Goal: Use online tool/utility: Utilize a website feature to perform a specific function

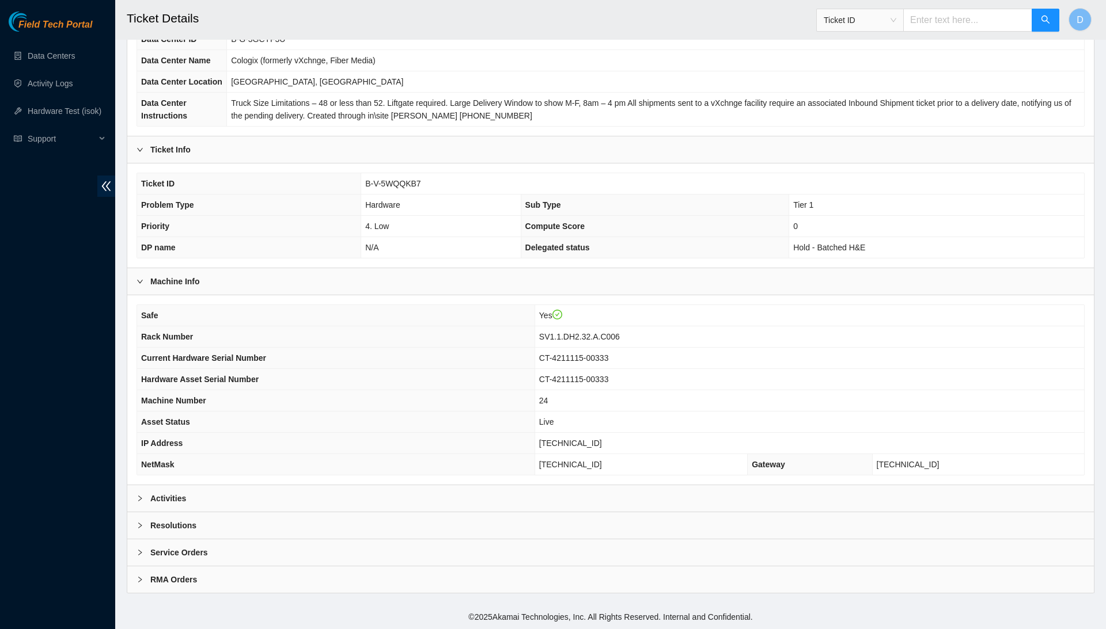
scroll to position [122, 0]
click at [457, 503] on div "Activities" at bounding box center [610, 498] width 966 height 26
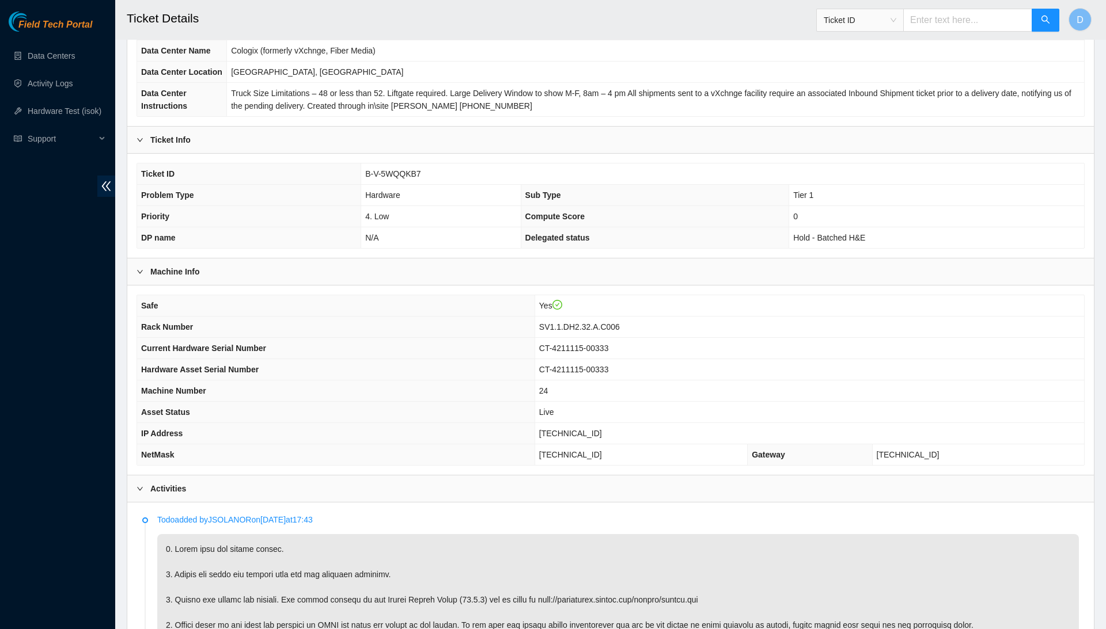
scroll to position [79, 0]
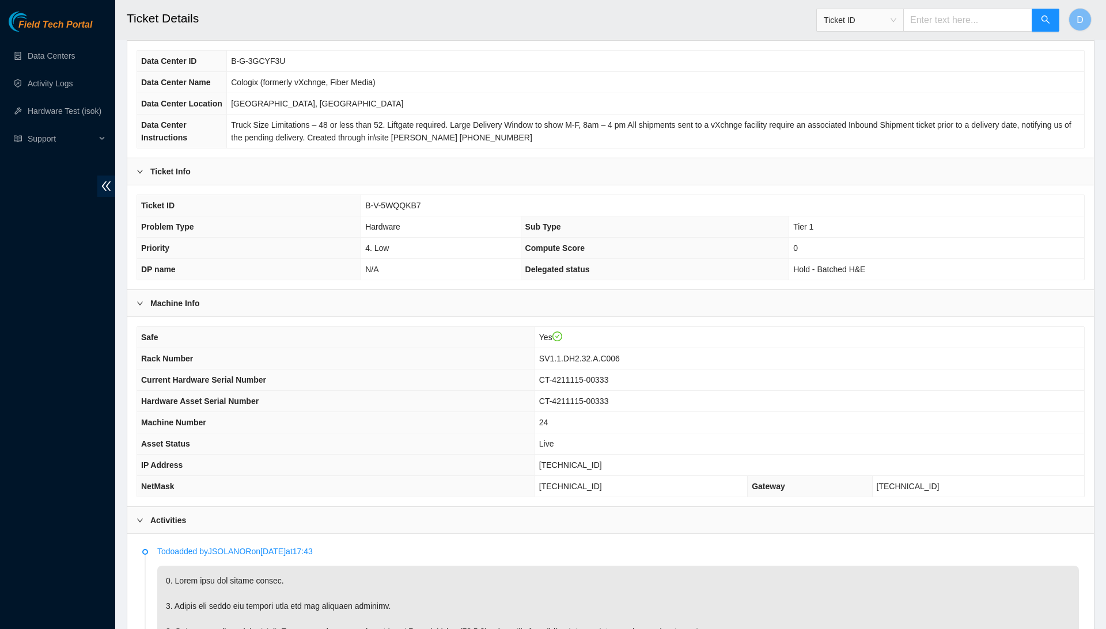
click at [397, 210] on span "B-V-5WQQKB7" at bounding box center [392, 205] width 55 height 9
copy span "B-V-5WQQKB7"
click at [536, 90] on td "Cologix (formerly vXchnge, Fiber Media)" at bounding box center [655, 82] width 857 height 21
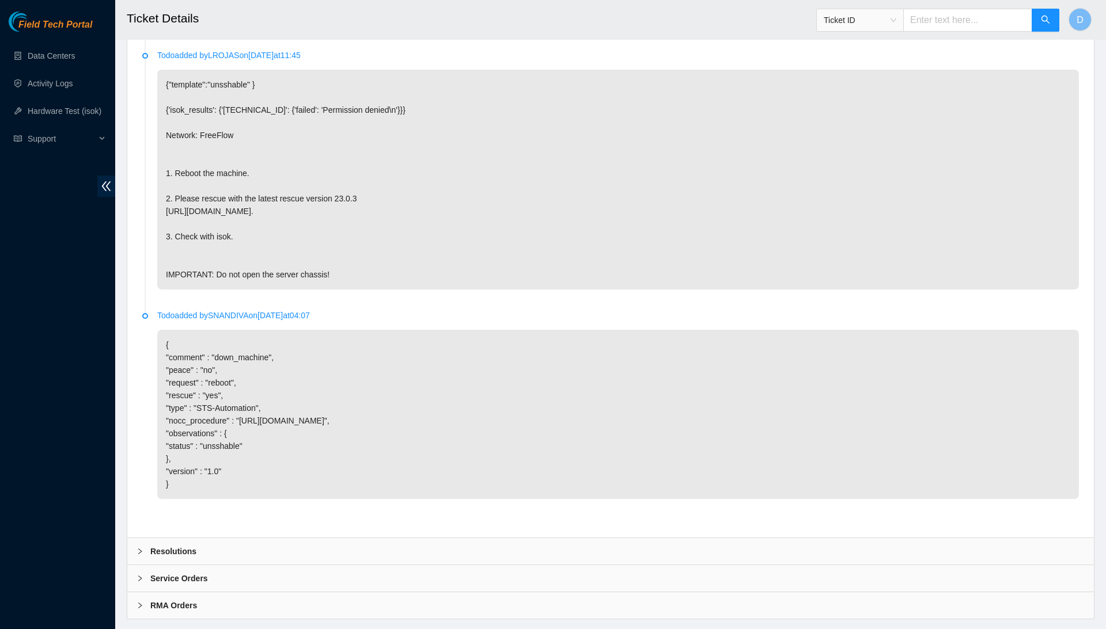
scroll to position [1118, 0]
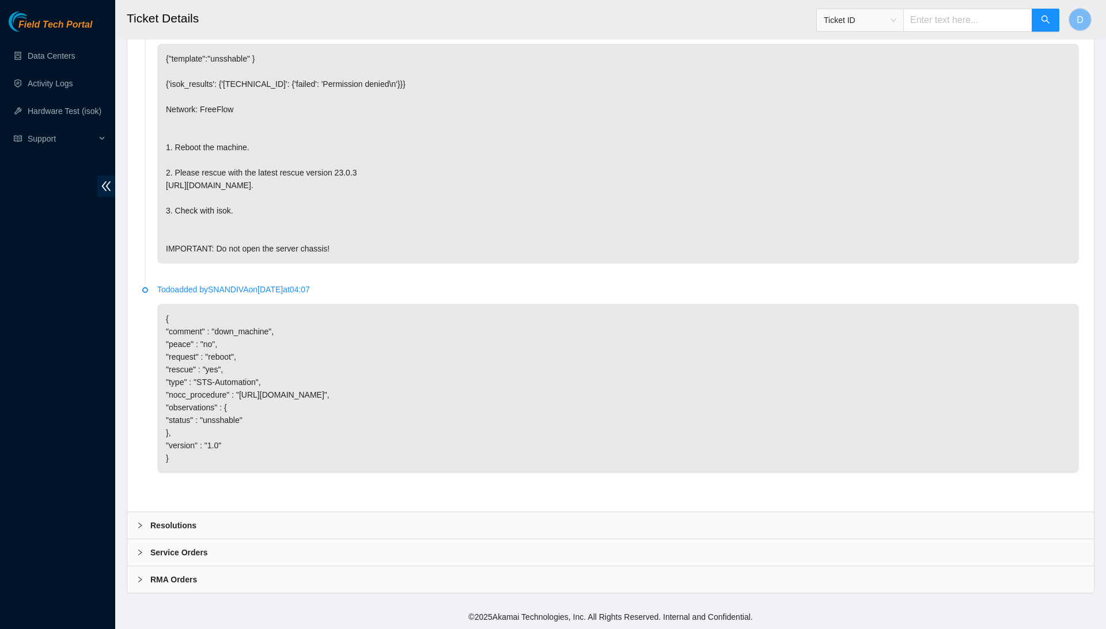
click at [266, 525] on div "Resolutions" at bounding box center [610, 525] width 966 height 26
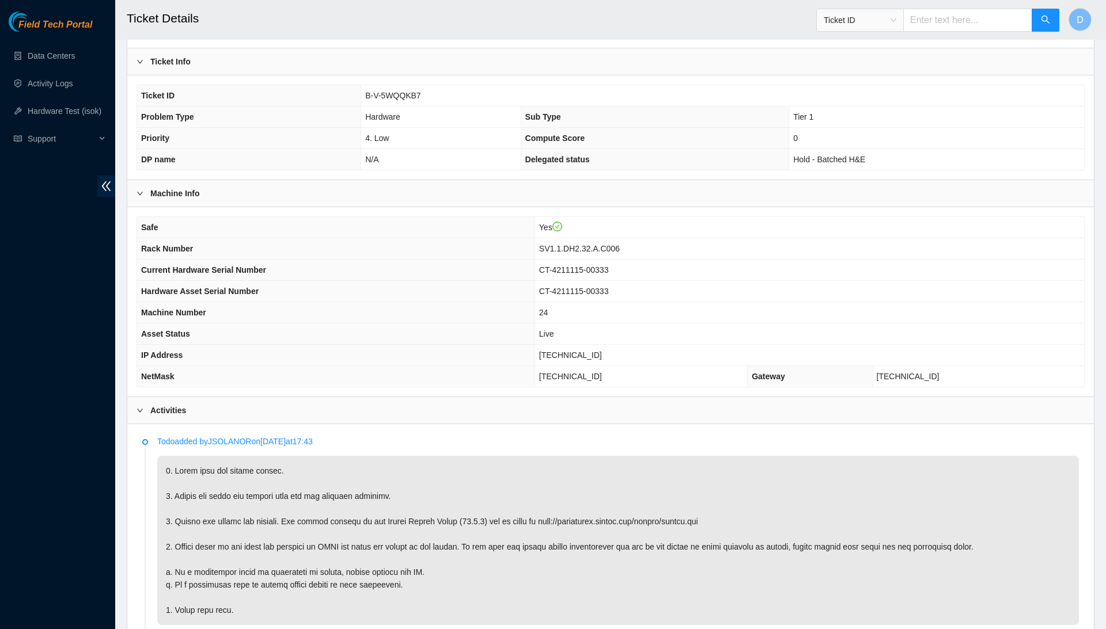
scroll to position [301, 0]
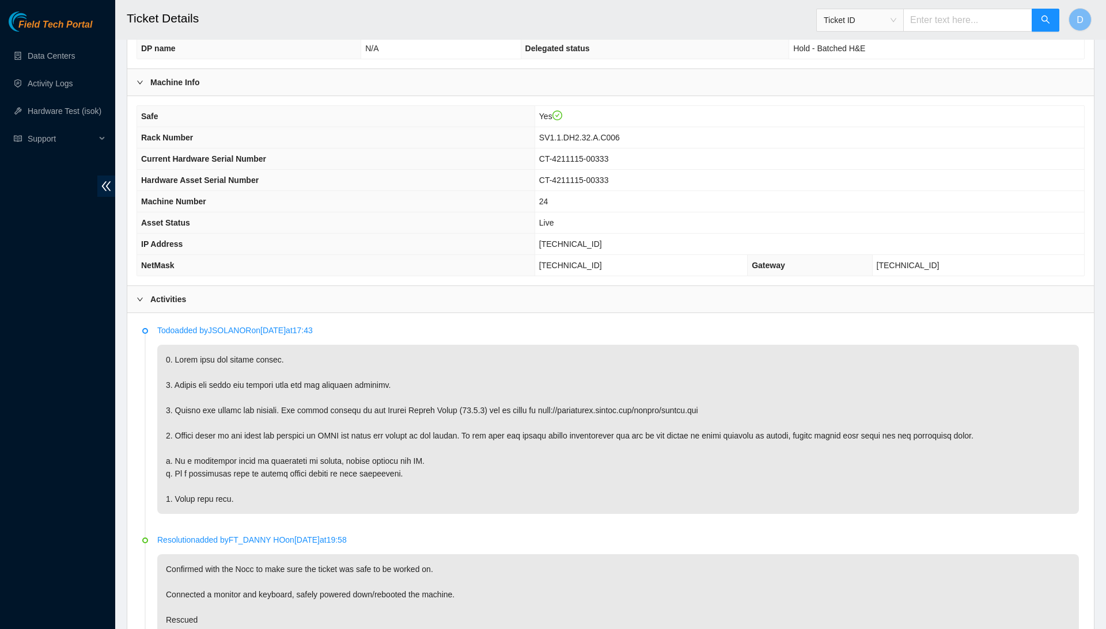
click at [581, 249] on span "23.209.85.27" at bounding box center [570, 244] width 63 height 9
copy span "23.209.85.27"
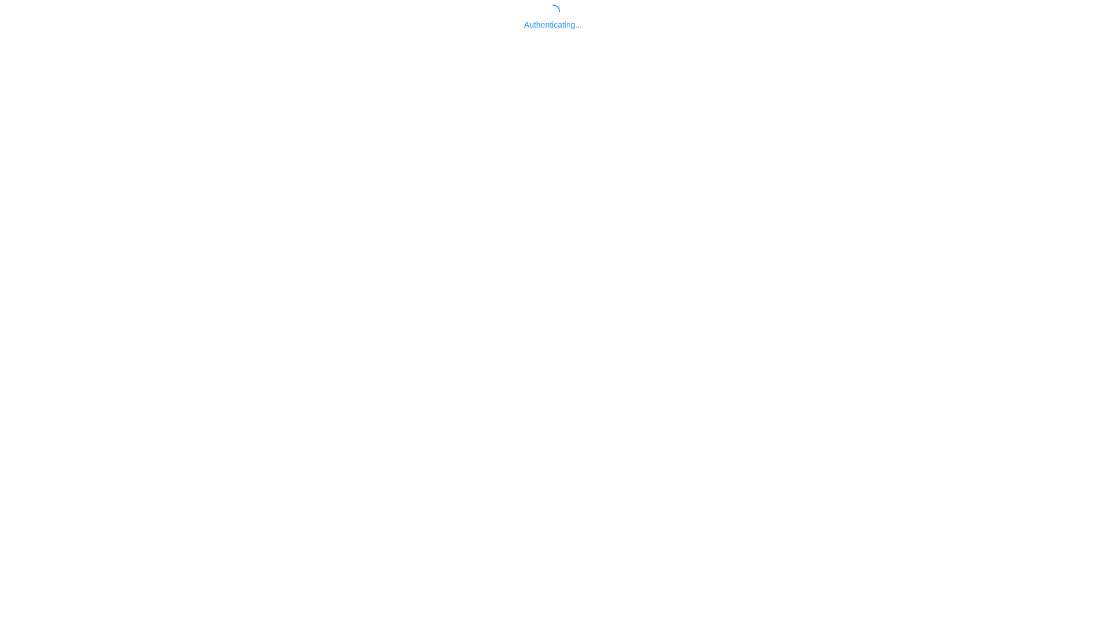
scroll to position [-1, 0]
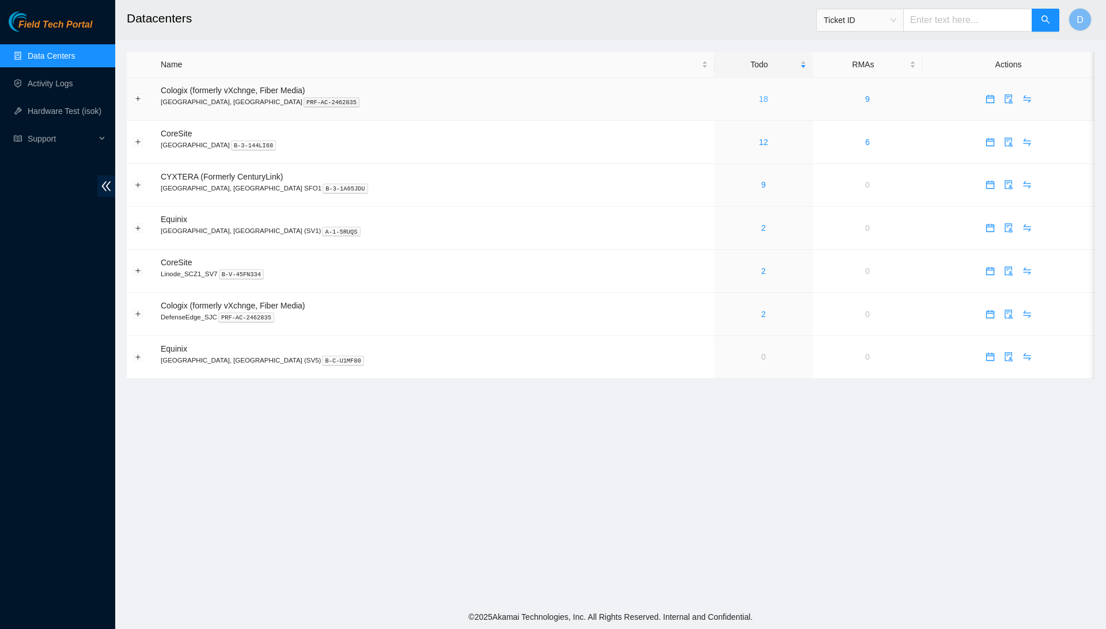
click at [759, 99] on link "18" at bounding box center [763, 98] width 9 height 9
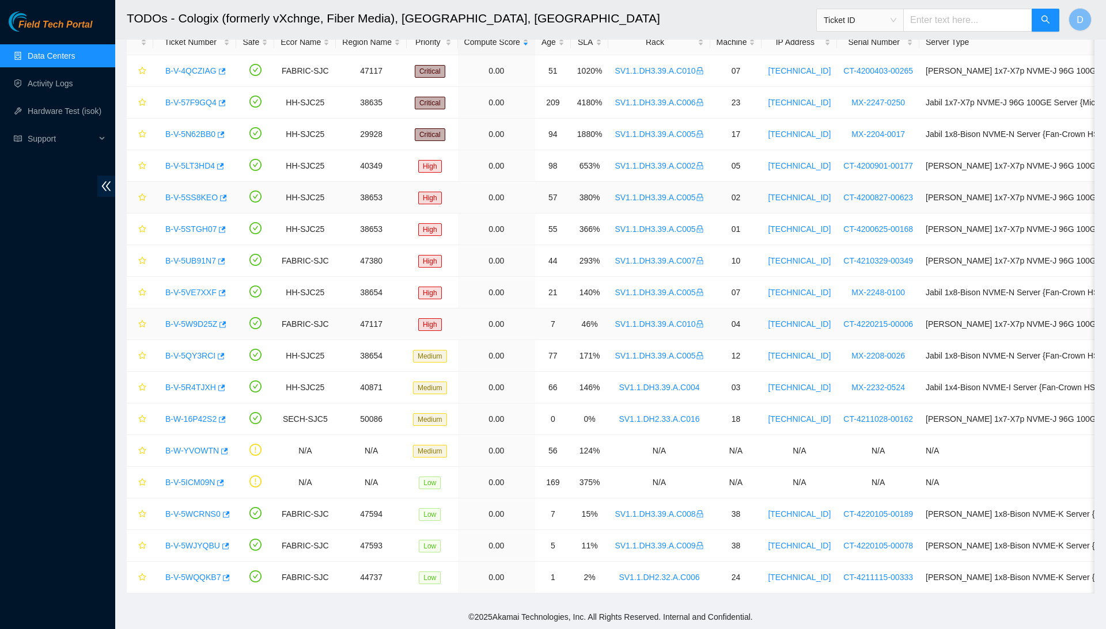
scroll to position [70, 0]
click at [206, 420] on link "B-W-16P42S2" at bounding box center [190, 419] width 51 height 9
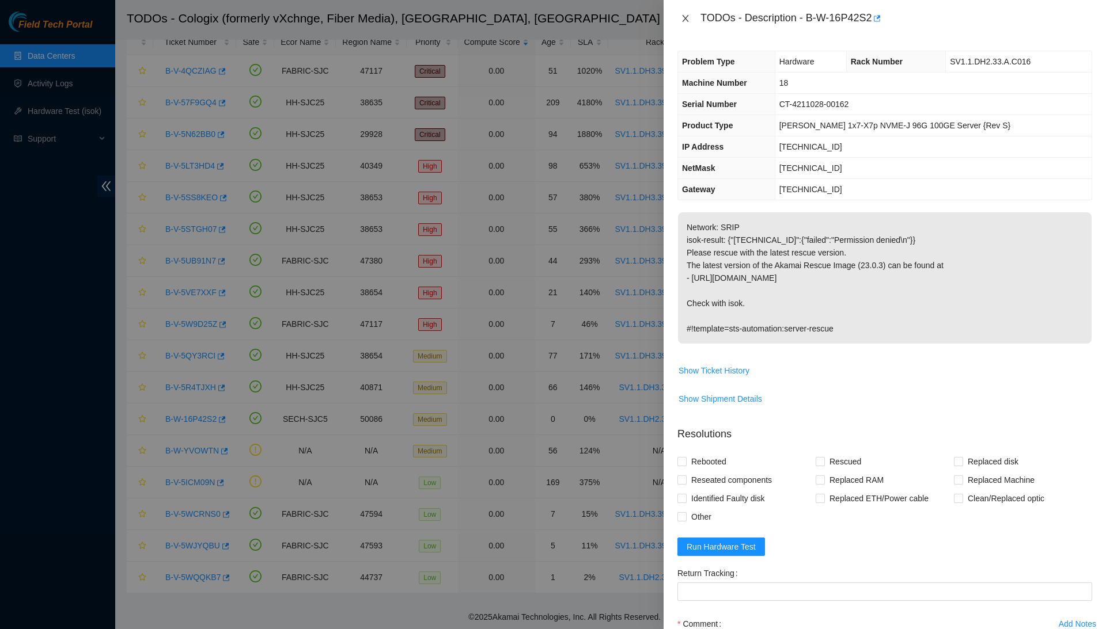
click at [686, 14] on icon "close" at bounding box center [685, 18] width 9 height 9
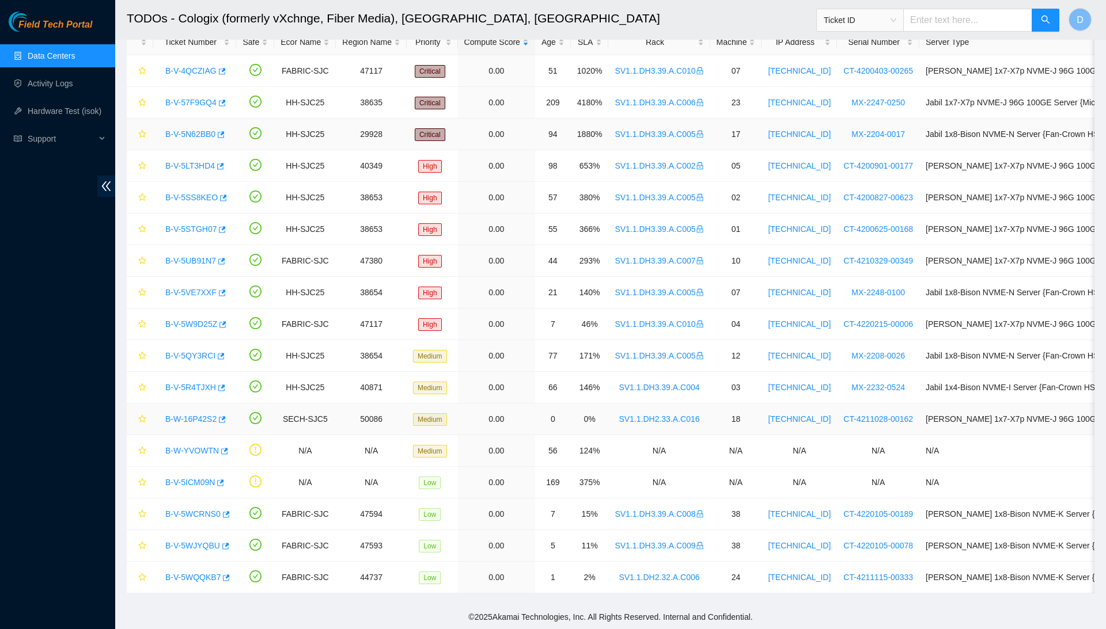
scroll to position [70, 0]
click at [225, 419] on icon "button" at bounding box center [221, 420] width 8 height 8
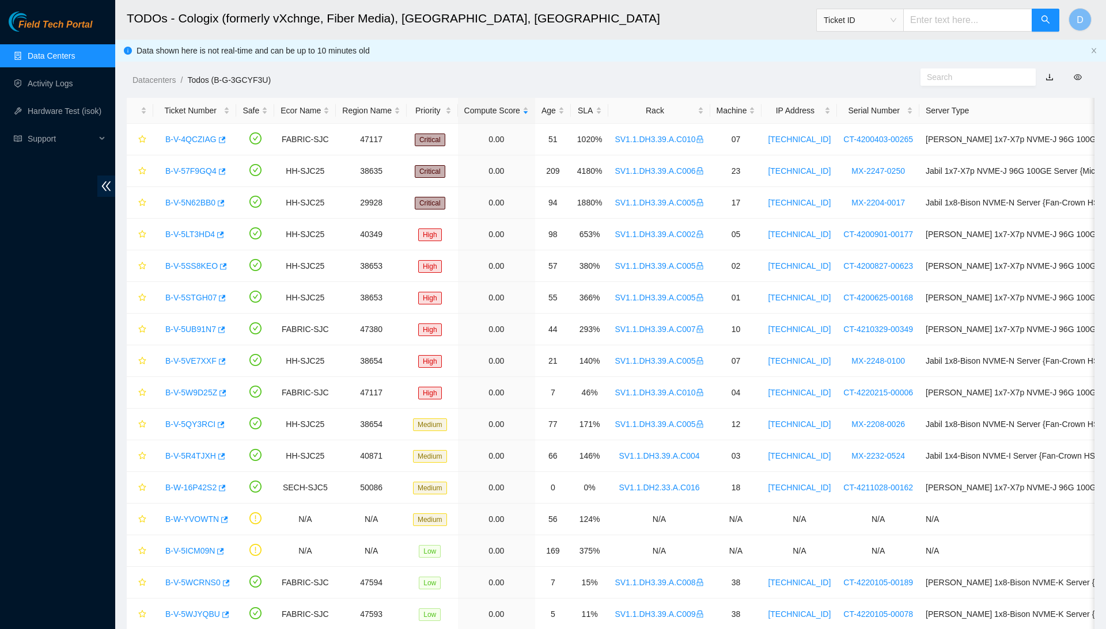
scroll to position [0, 0]
click at [694, 104] on div "Rack" at bounding box center [658, 110] width 89 height 13
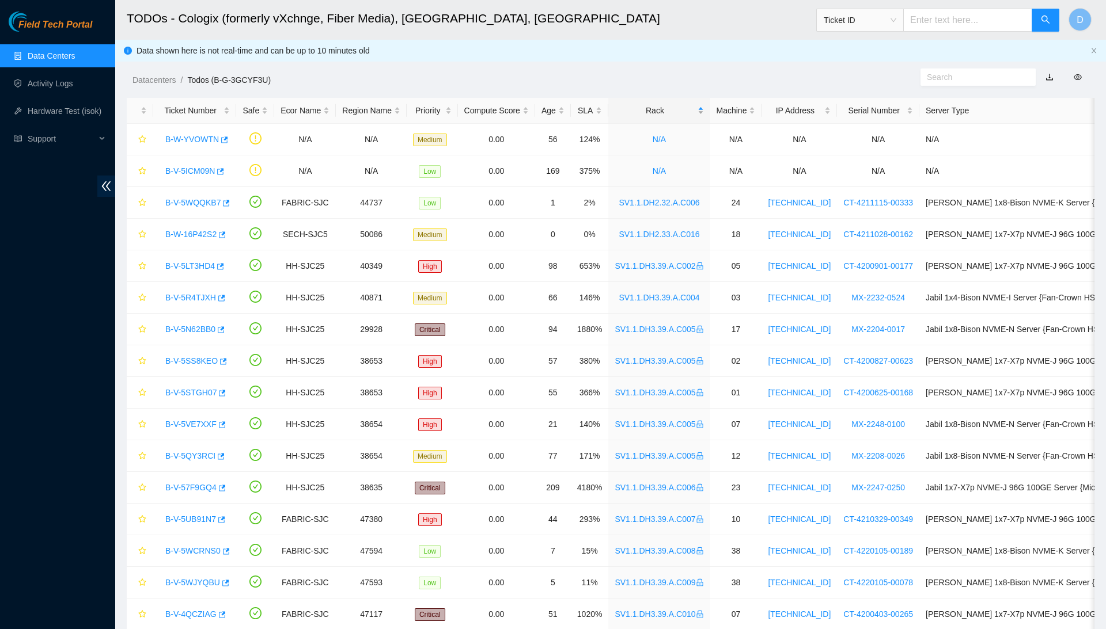
click at [694, 106] on div "Rack" at bounding box center [658, 110] width 89 height 13
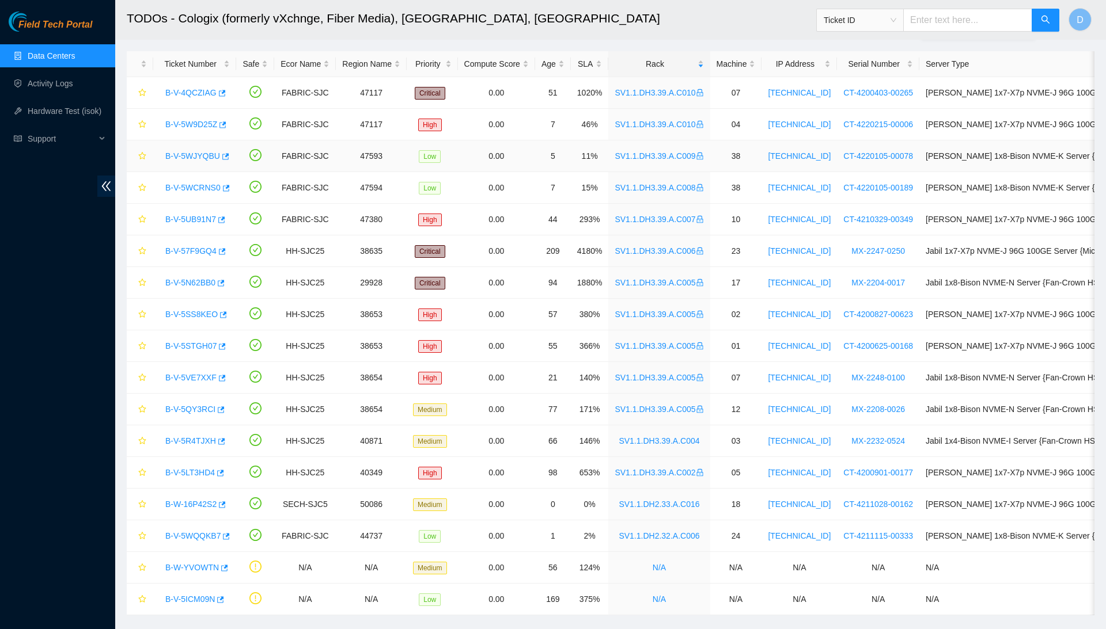
scroll to position [56, 0]
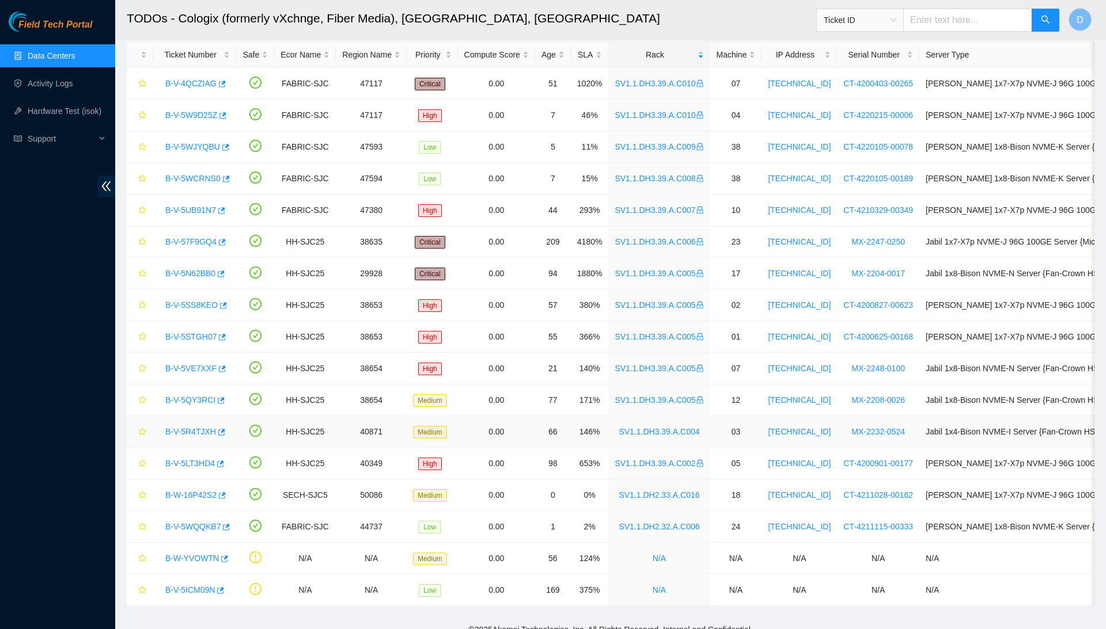
click at [188, 432] on link "B-V-5R4TJXH" at bounding box center [190, 431] width 51 height 9
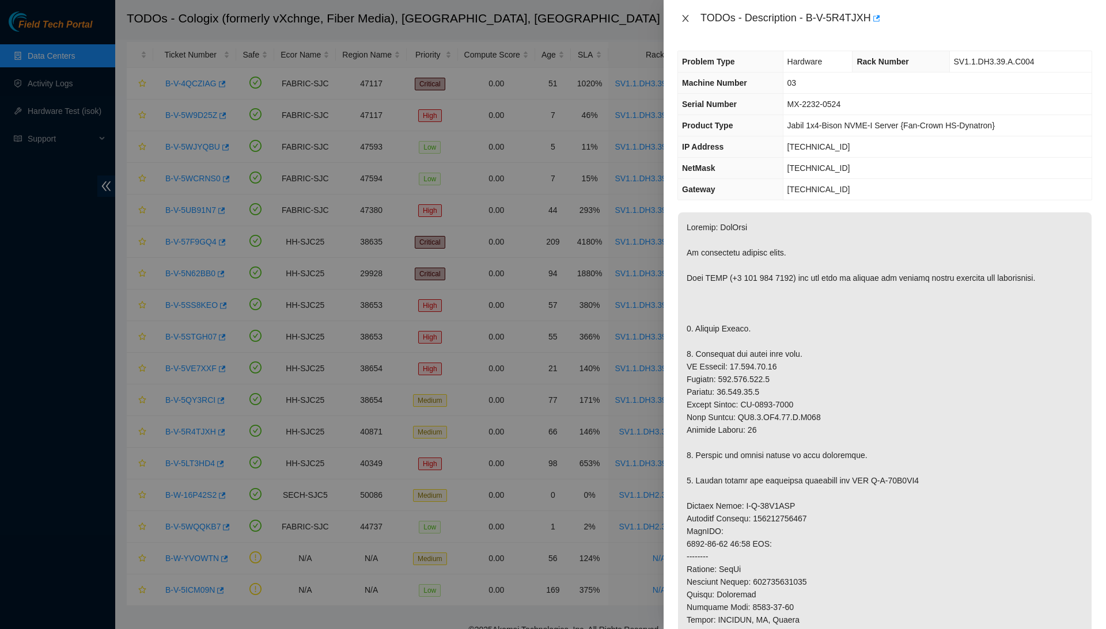
click at [685, 18] on icon "close" at bounding box center [685, 18] width 6 height 7
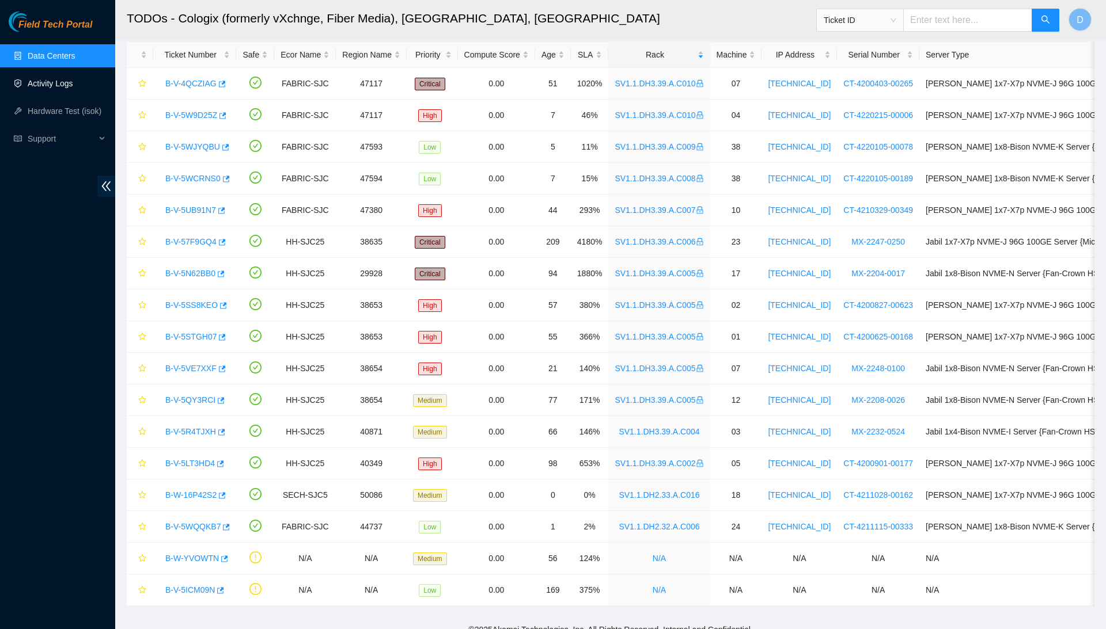
click at [73, 82] on link "Activity Logs" at bounding box center [50, 83] width 45 height 9
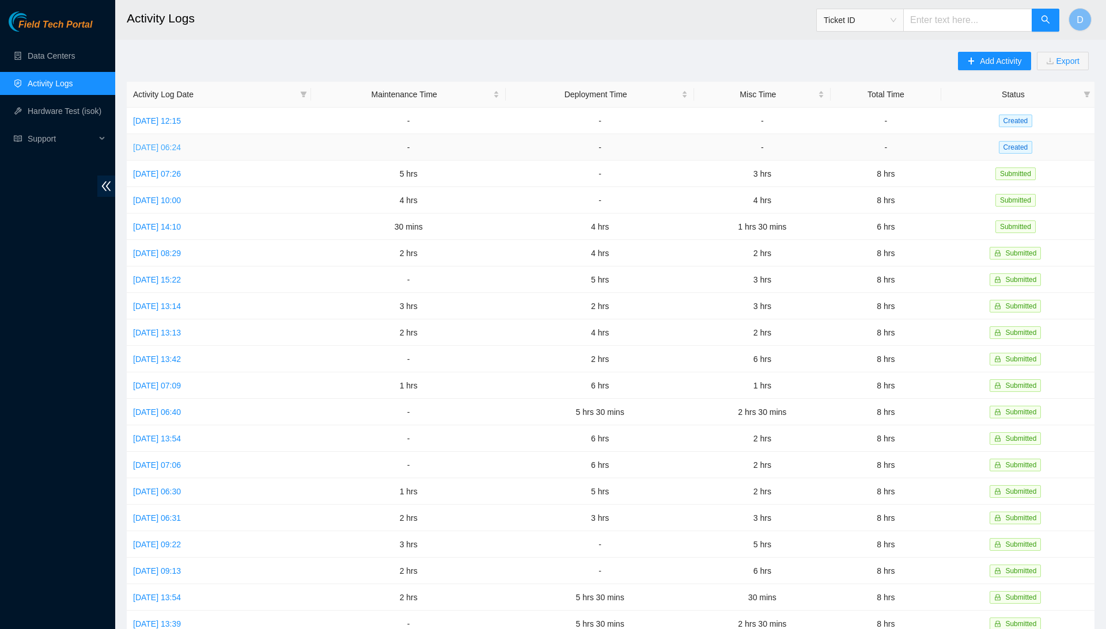
click at [181, 148] on link "Wed, 01 Oct 2025 06:24" at bounding box center [157, 147] width 48 height 9
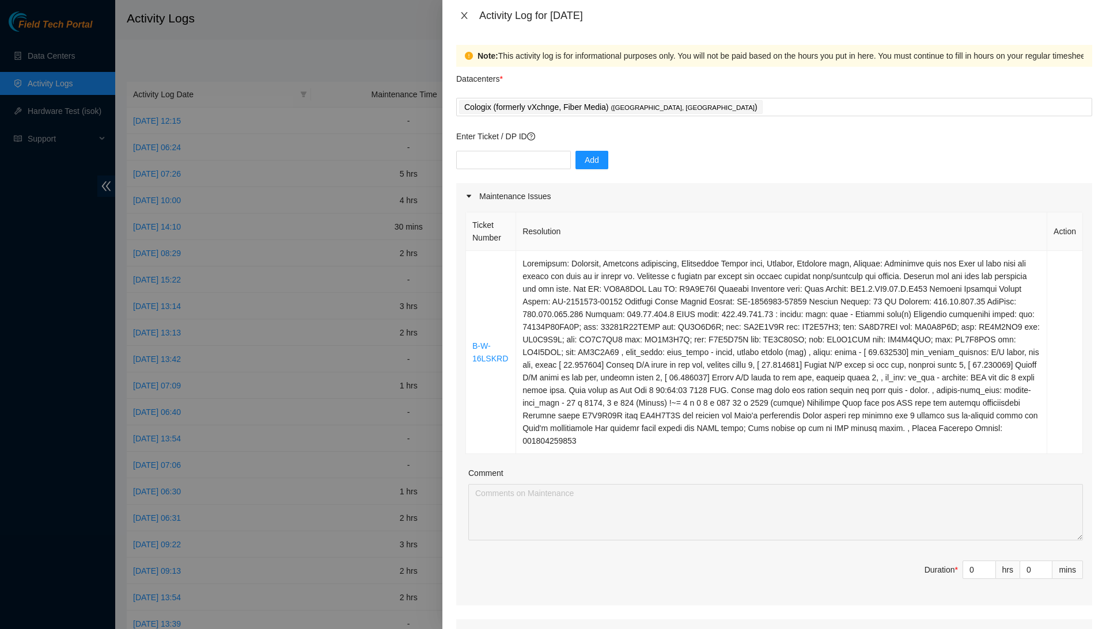
click at [466, 14] on icon "close" at bounding box center [464, 15] width 9 height 9
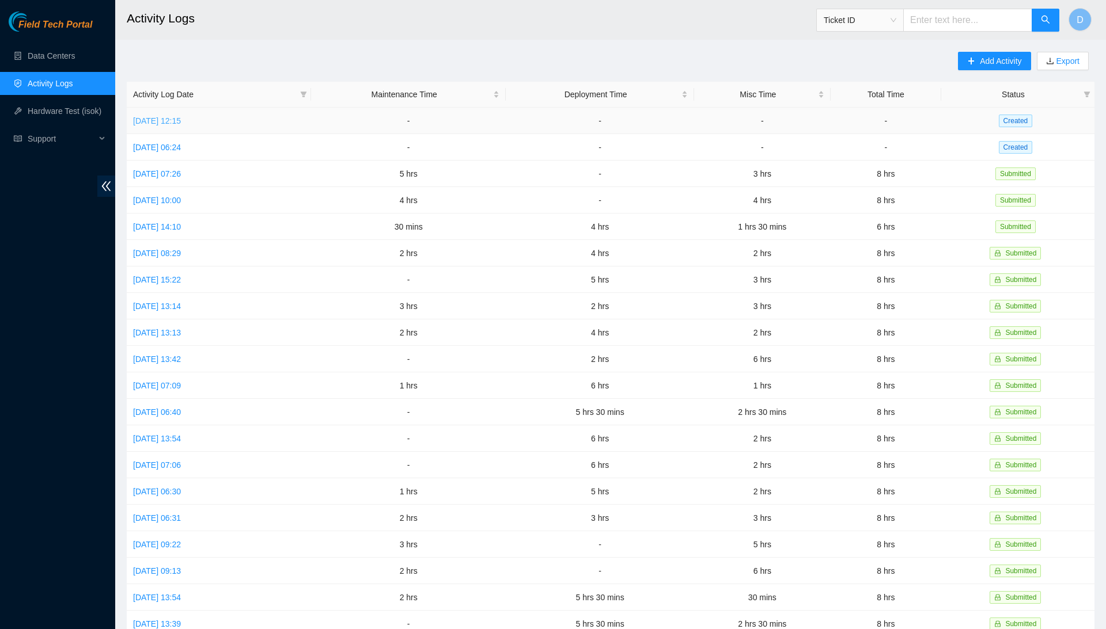
click at [181, 118] on link "Thu, 02 Oct 2025 12:15" at bounding box center [157, 120] width 48 height 9
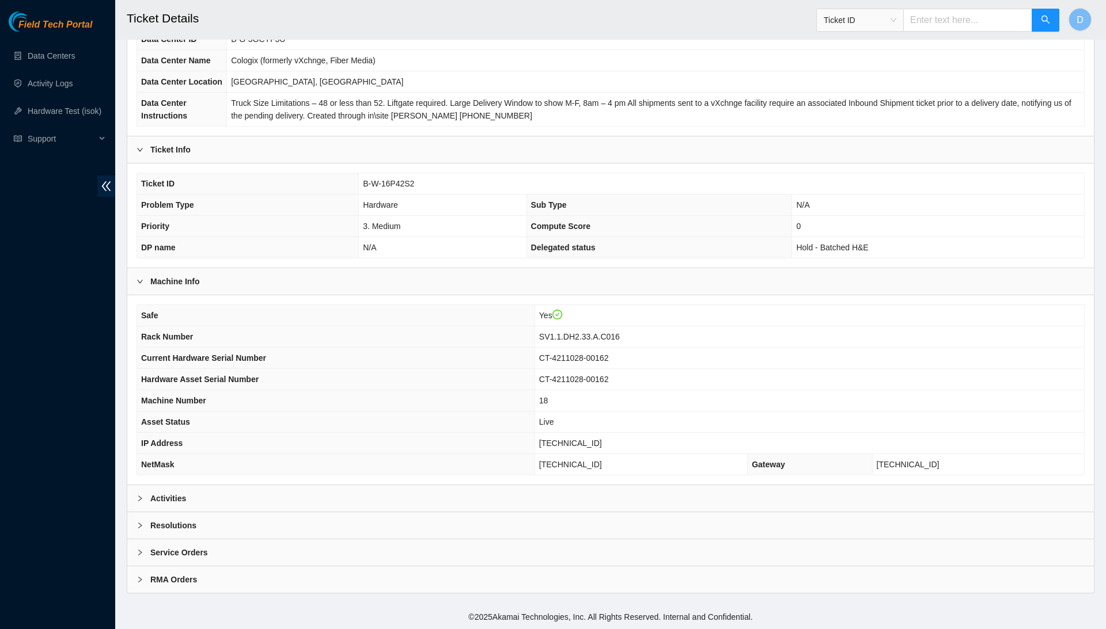
scroll to position [122, 0]
click at [422, 525] on div "Resolutions" at bounding box center [610, 525] width 966 height 26
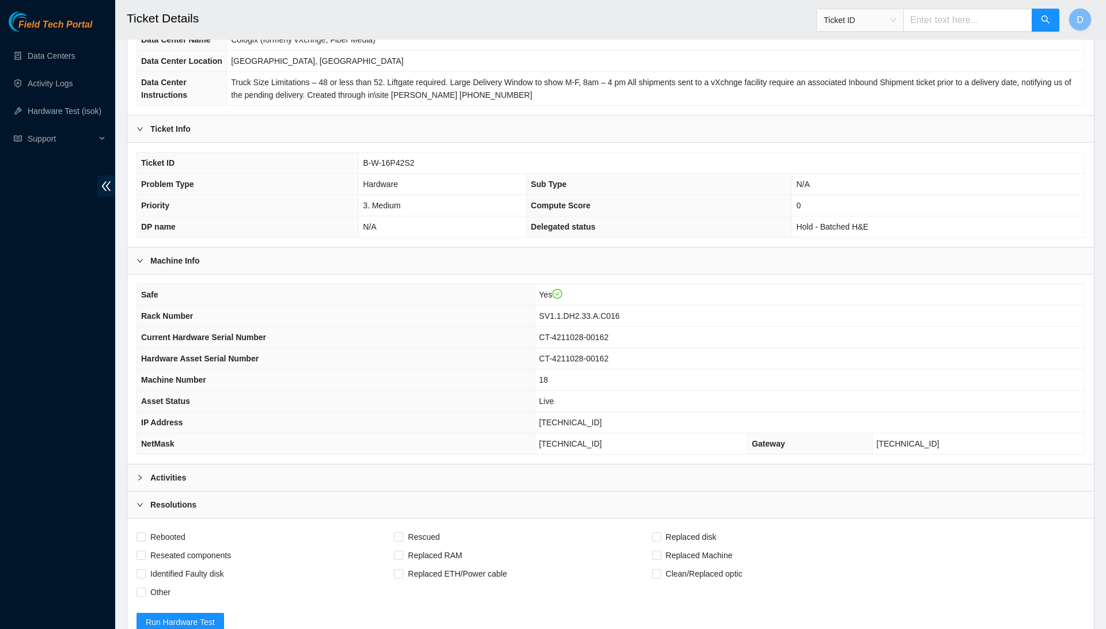
click at [434, 491] on div "Activities" at bounding box center [610, 478] width 966 height 26
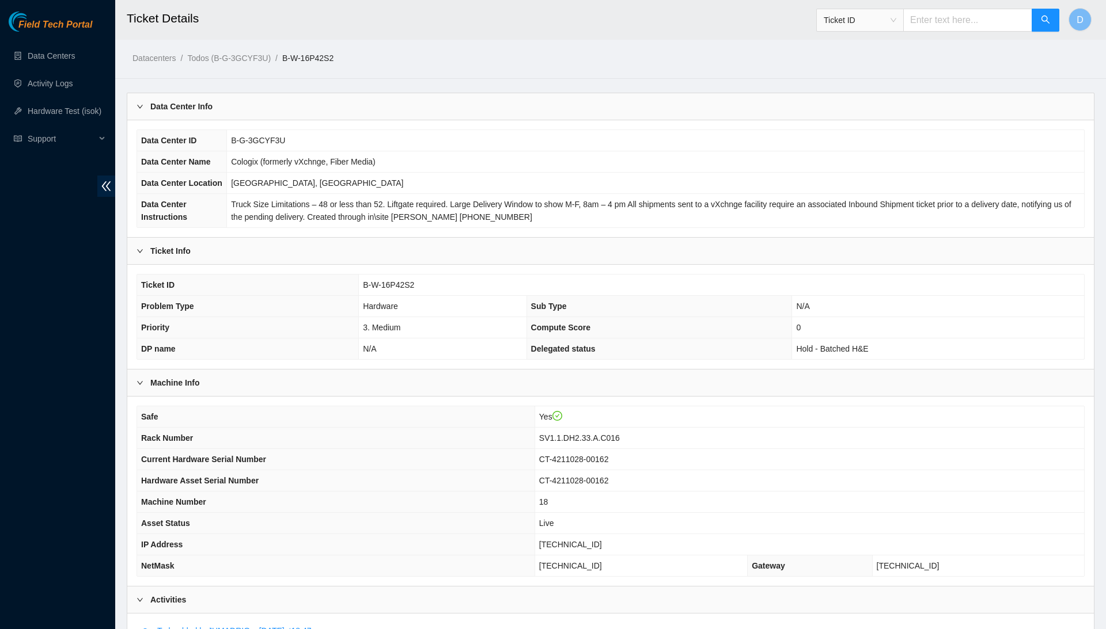
scroll to position [0, 0]
click at [407, 290] on span "B-W-16P42S2" at bounding box center [388, 284] width 51 height 9
copy span "B-W-16P42S2"
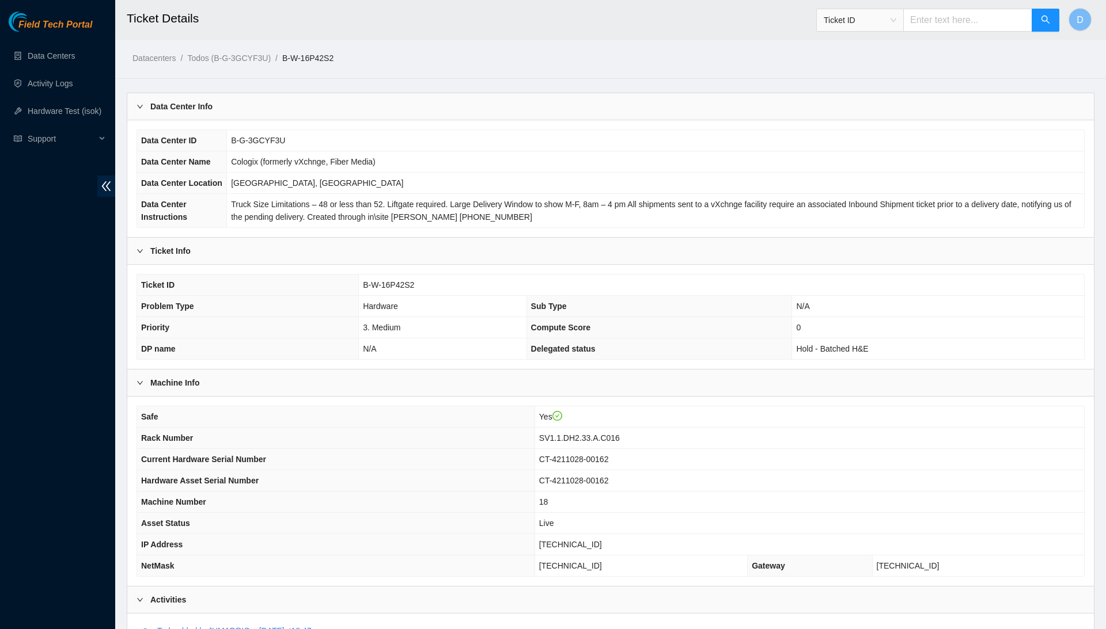
click at [464, 264] on div "Ticket Info" at bounding box center [610, 251] width 966 height 26
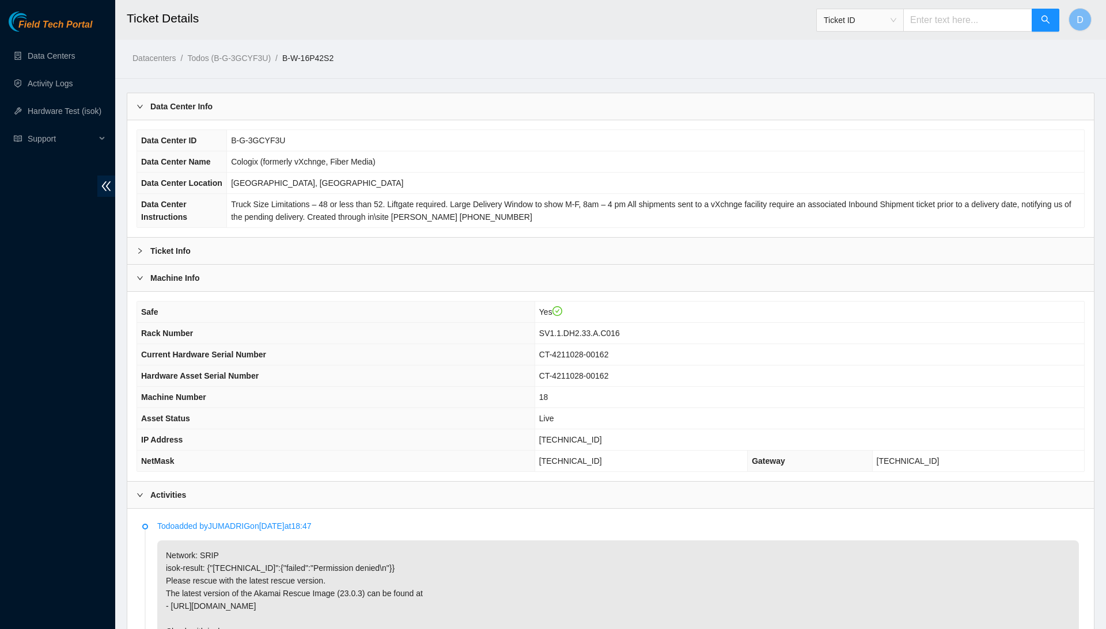
click at [464, 264] on div "Ticket Info" at bounding box center [610, 251] width 966 height 26
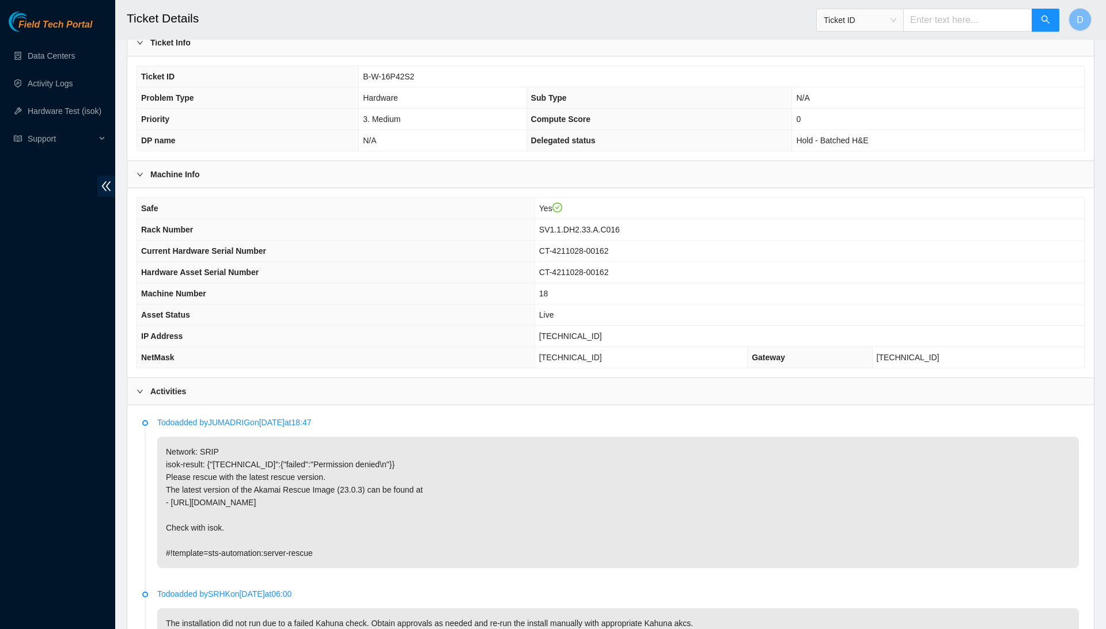
scroll to position [210, 0]
click at [599, 339] on span "[TECHNICAL_ID]" at bounding box center [570, 334] width 63 height 9
copy span "[TECHNICAL_ID]"
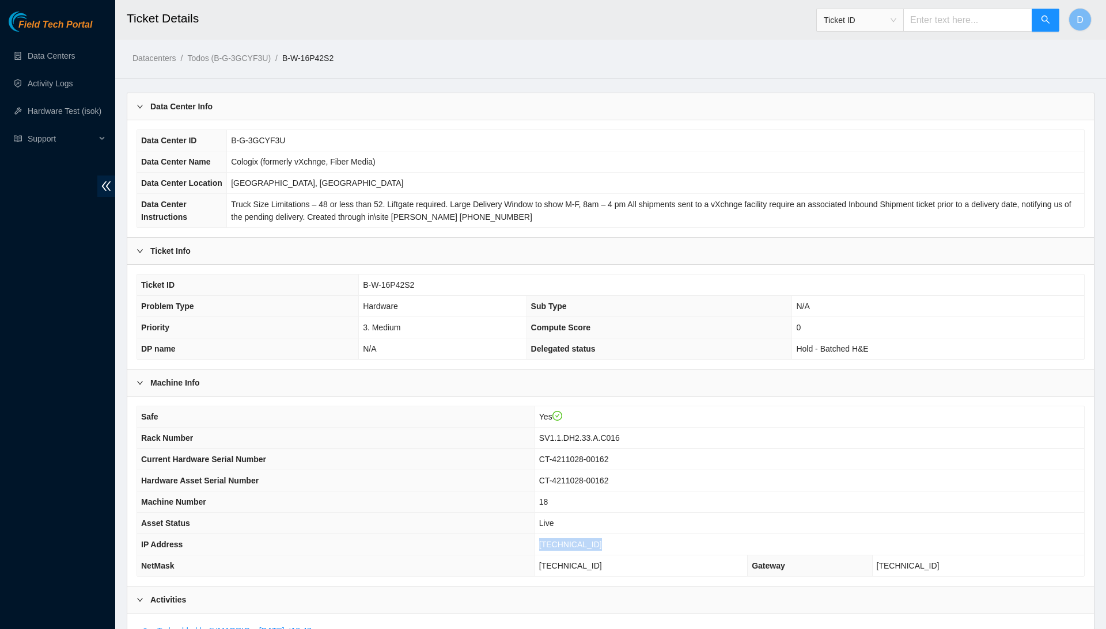
scroll to position [0, 0]
copy span "[TECHNICAL_ID]"
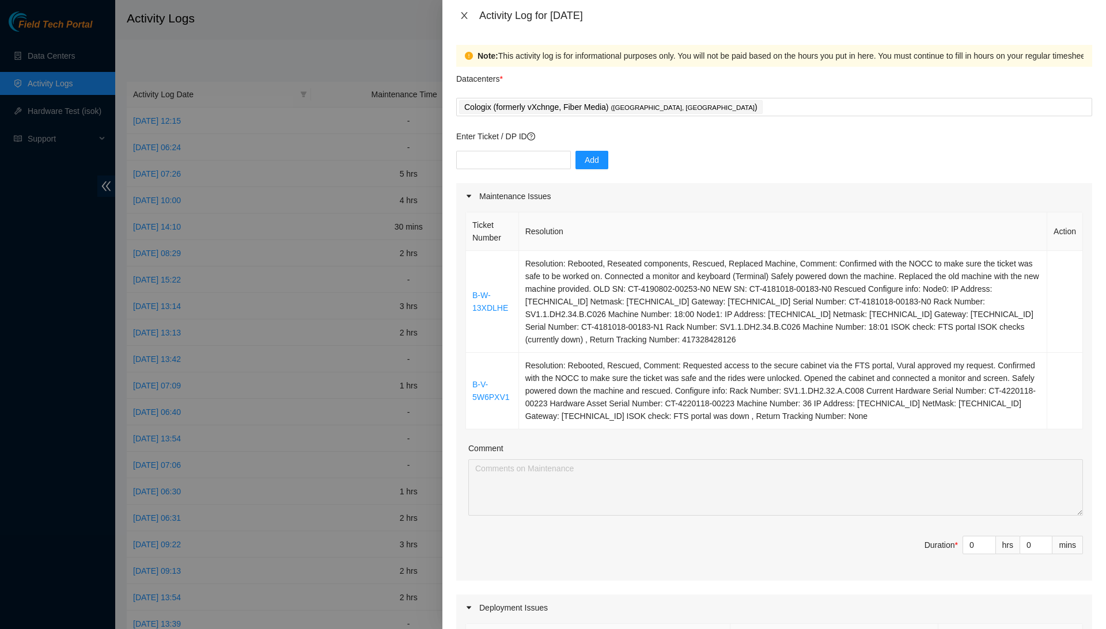
click at [468, 15] on icon "close" at bounding box center [464, 15] width 9 height 9
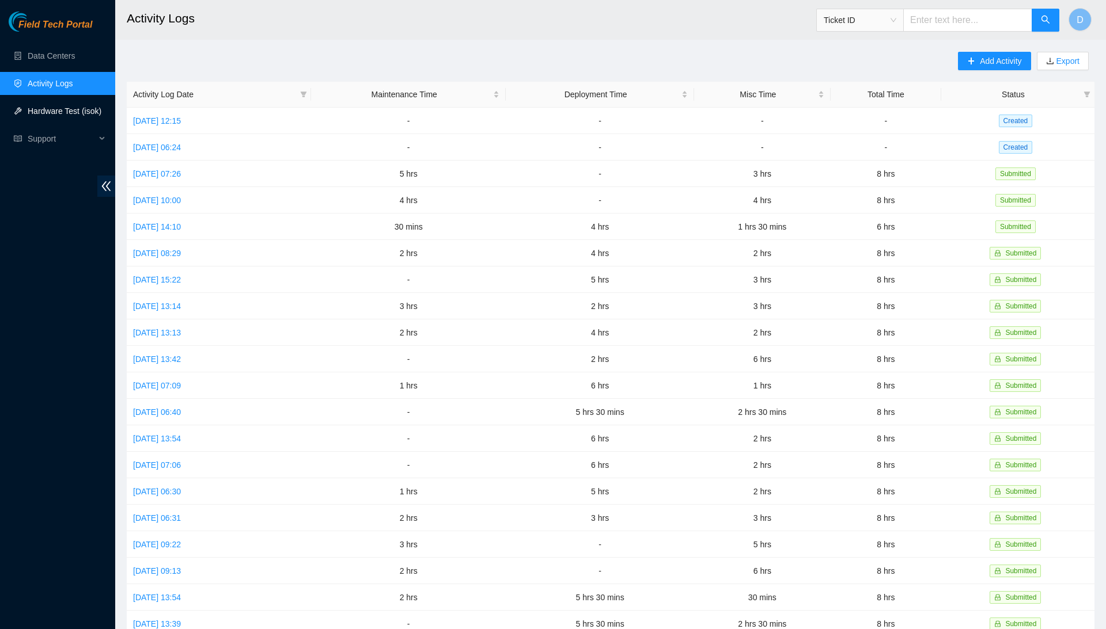
click at [65, 107] on link "Hardware Test (isok)" at bounding box center [65, 111] width 74 height 9
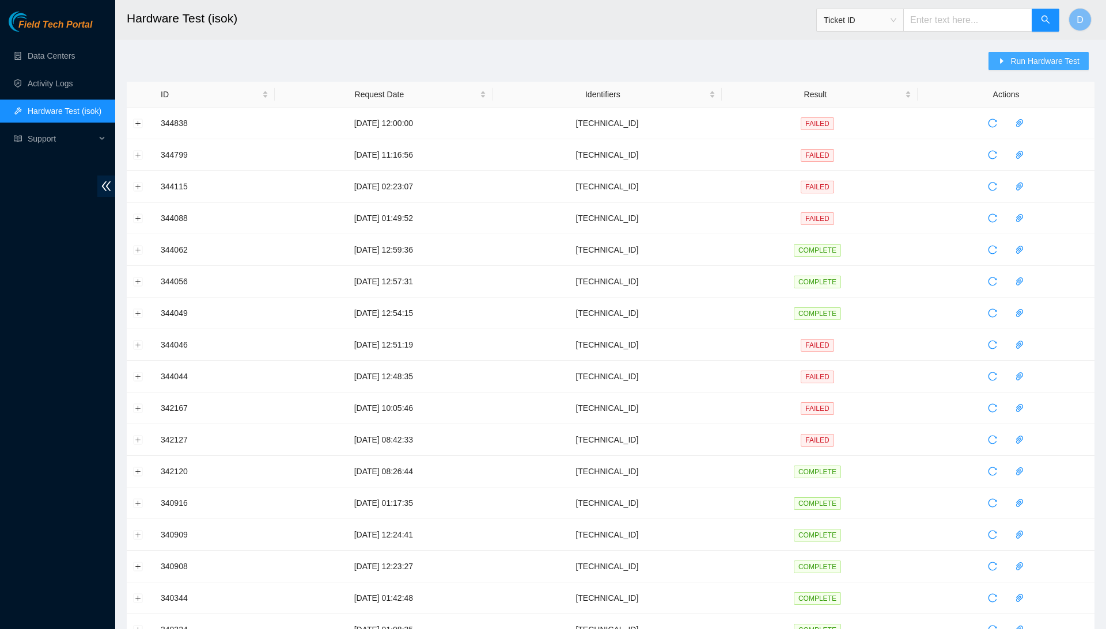
click at [1032, 58] on span "Run Hardware Test" at bounding box center [1044, 61] width 69 height 13
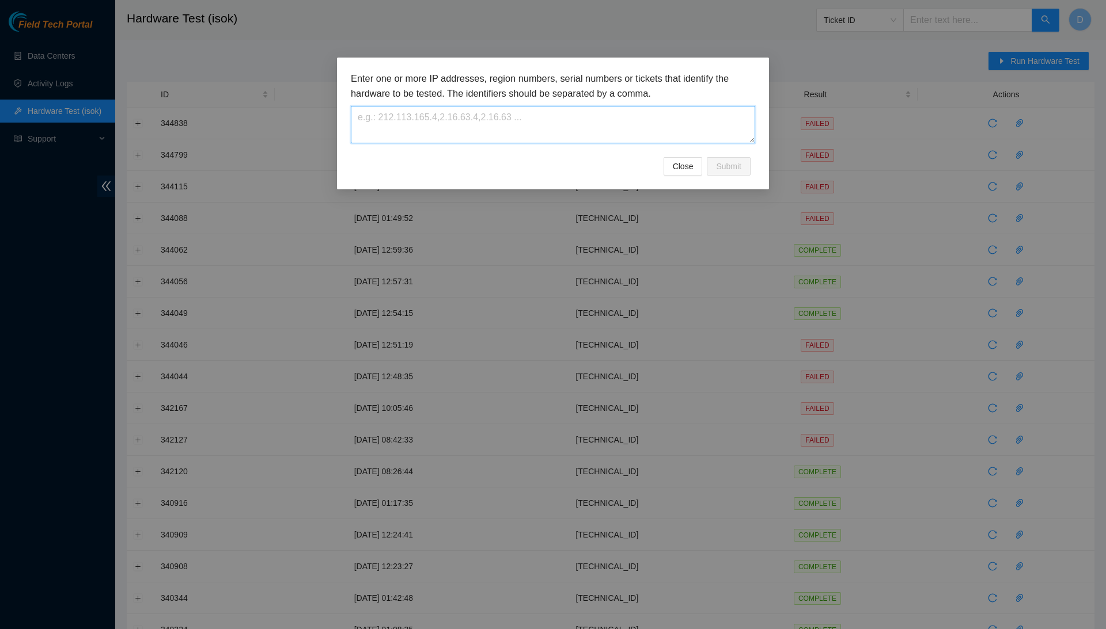
click at [530, 125] on textarea at bounding box center [553, 124] width 404 height 37
paste textarea "23.209.85.27"
type textarea "23.209.85.27"
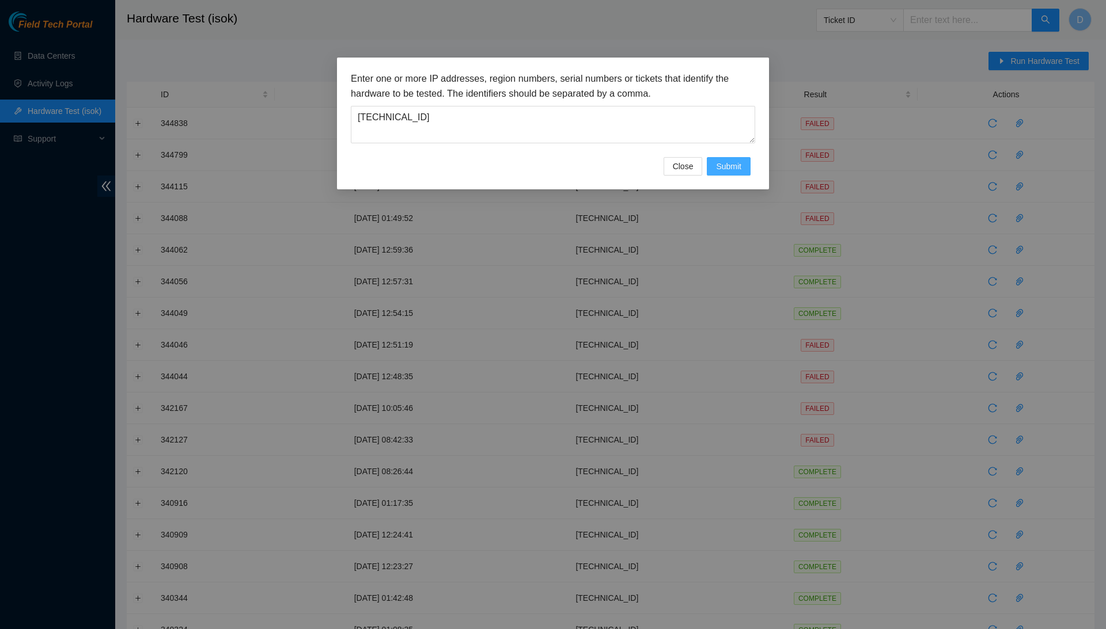
click at [737, 164] on span "Submit" at bounding box center [728, 166] width 25 height 13
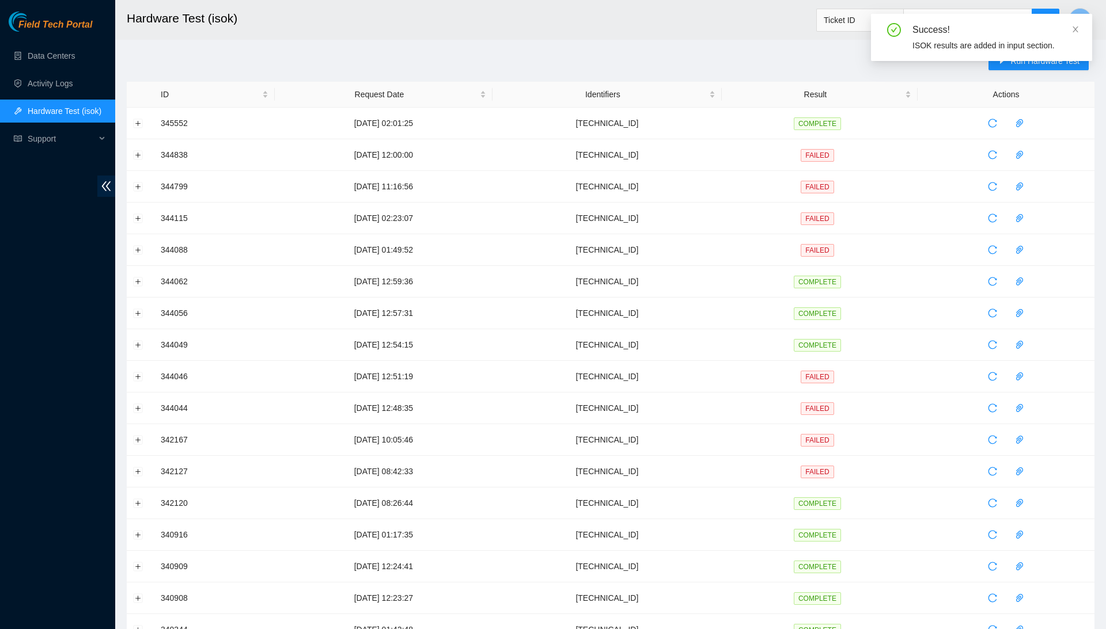
click at [1012, 65] on div "Success! ISOK results are added in input section." at bounding box center [981, 42] width 221 height 56
click at [1076, 28] on icon "close" at bounding box center [1075, 29] width 6 height 6
click at [1028, 60] on span "Run Hardware Test" at bounding box center [1044, 61] width 69 height 13
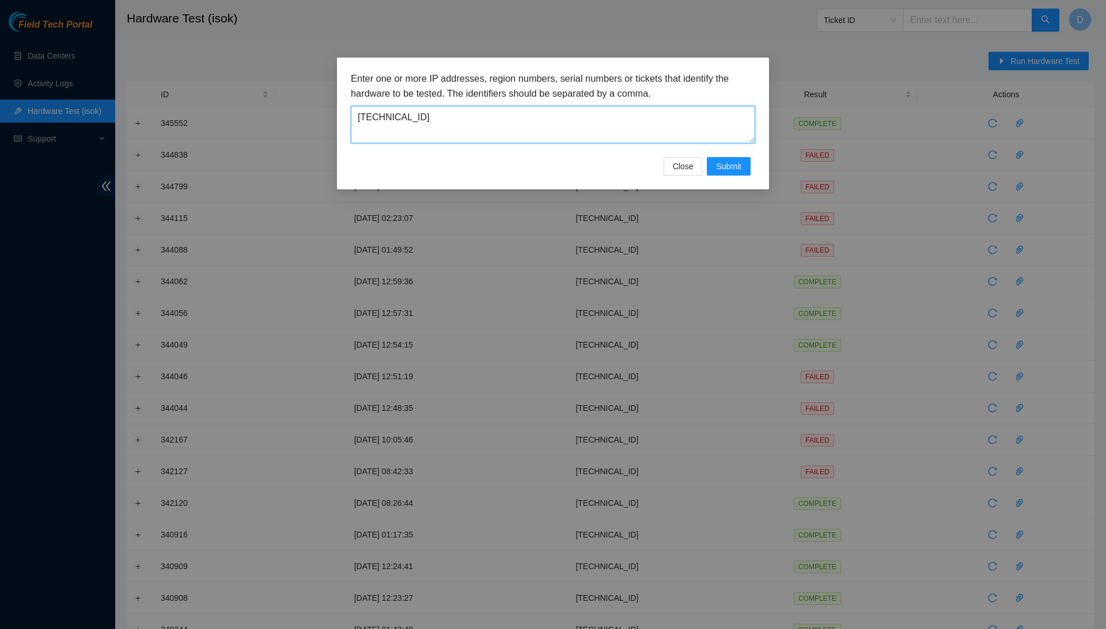
click at [625, 121] on textarea "23.209.85.27" at bounding box center [553, 124] width 404 height 37
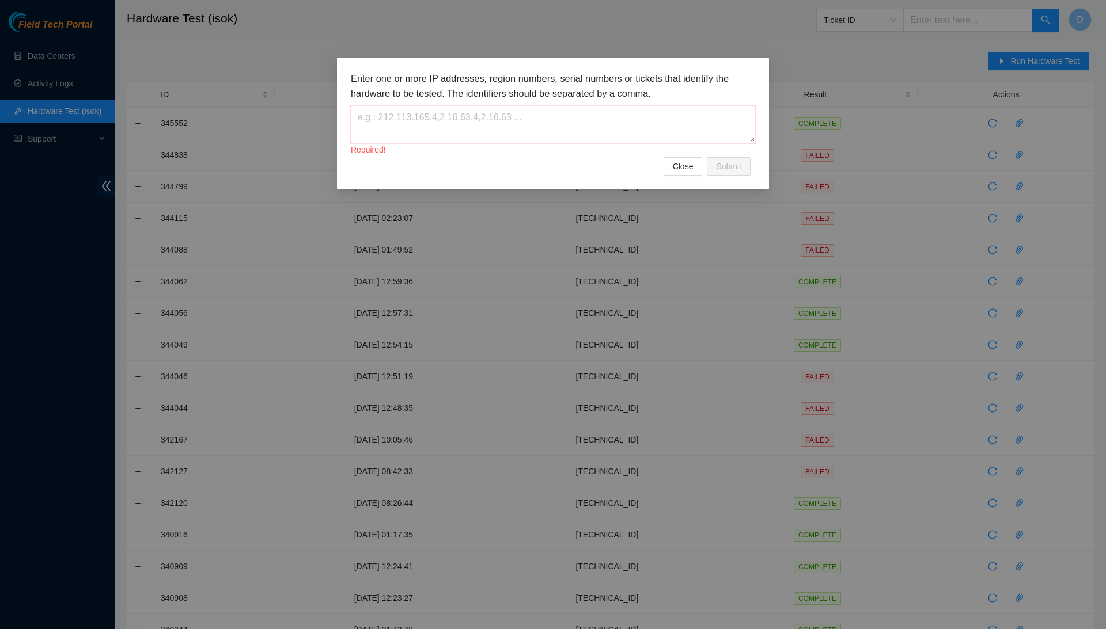
paste textarea "[TECHNICAL_ID]"
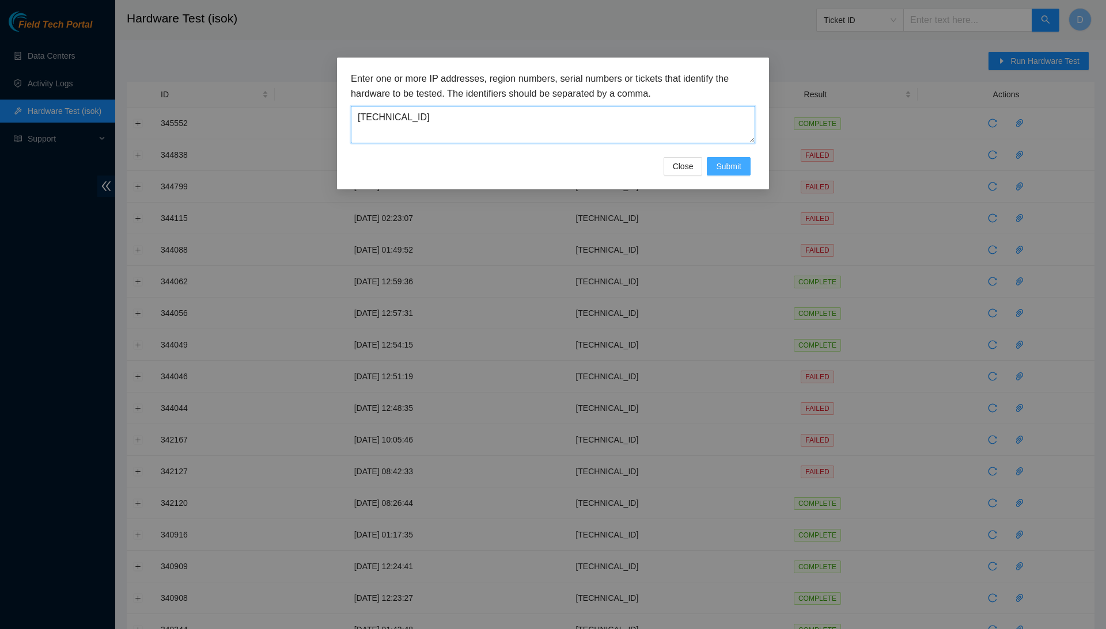
type textarea "[TECHNICAL_ID]"
click at [732, 167] on span "Submit" at bounding box center [728, 166] width 25 height 13
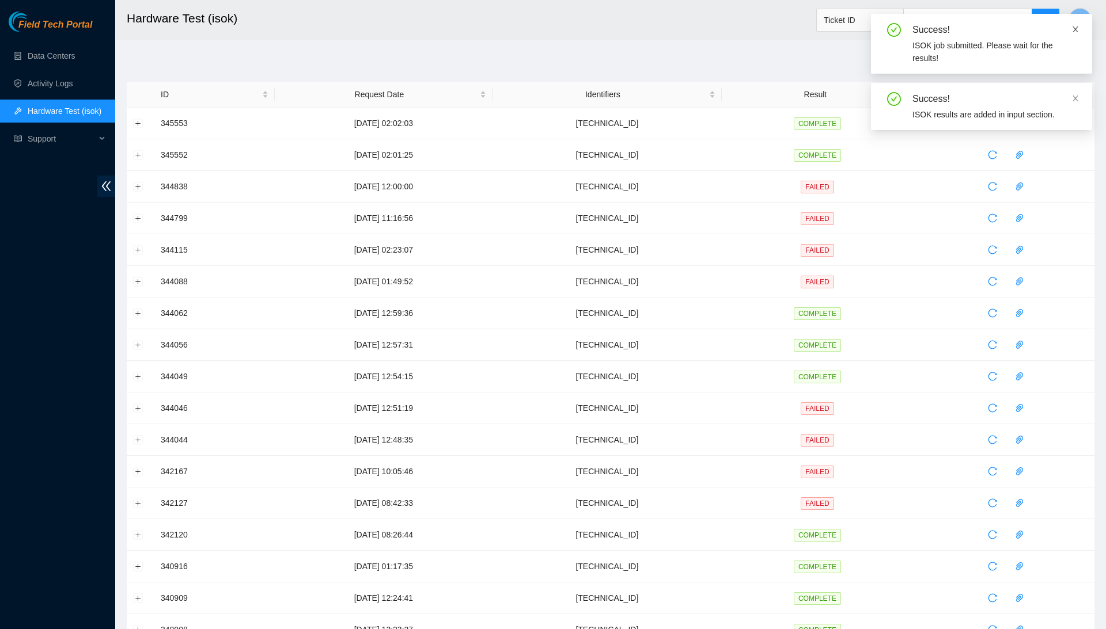
click at [1072, 30] on icon "close" at bounding box center [1075, 29] width 8 height 8
